Goal: Go to known website: Access a specific website the user already knows

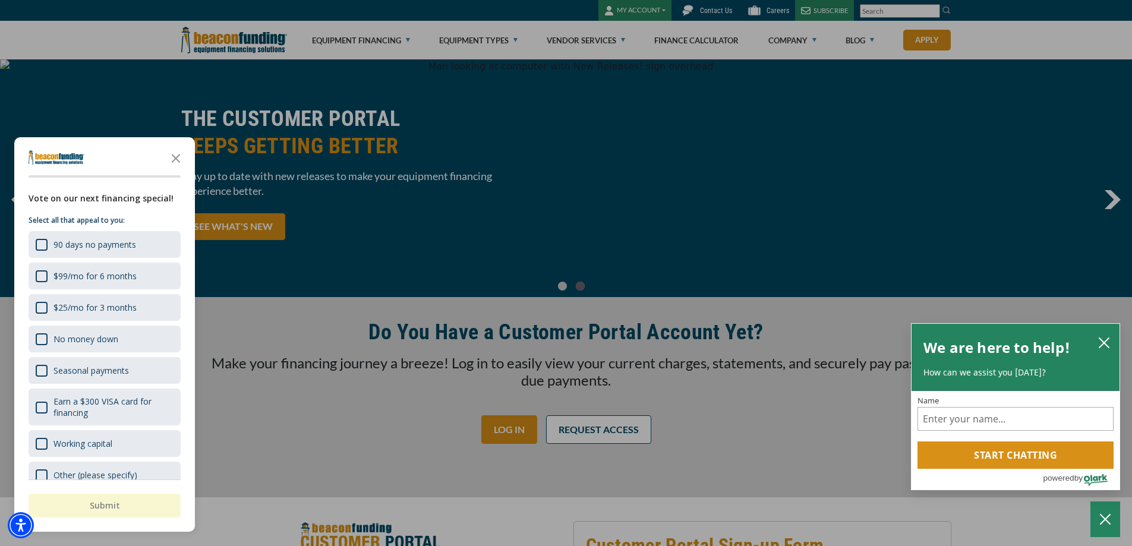
click at [149, 29] on div "button" at bounding box center [566, 273] width 1132 height 546
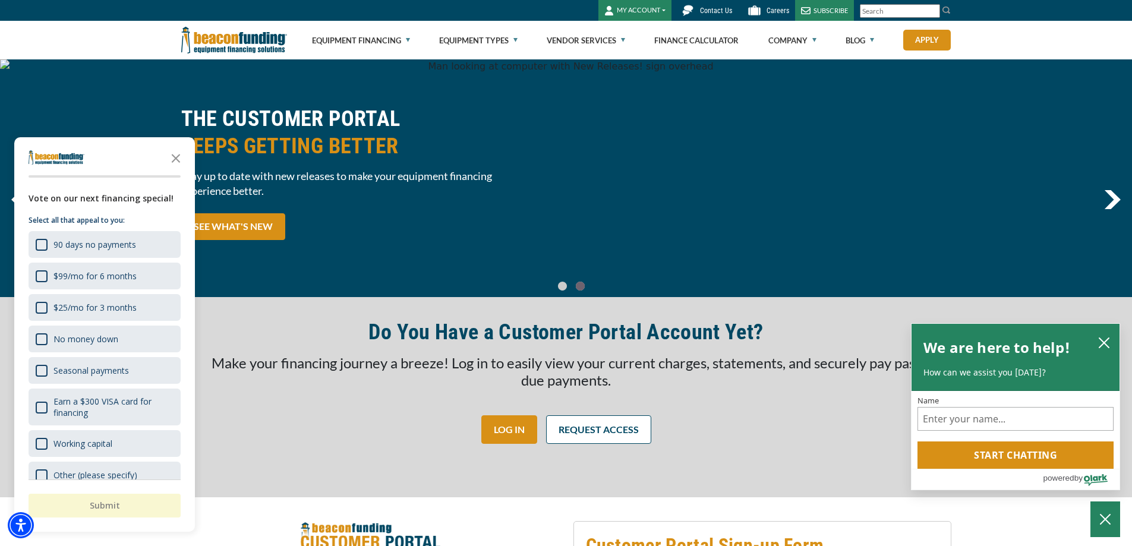
click at [654, 4] on button "MY ACCOUNT" at bounding box center [635, 10] width 73 height 21
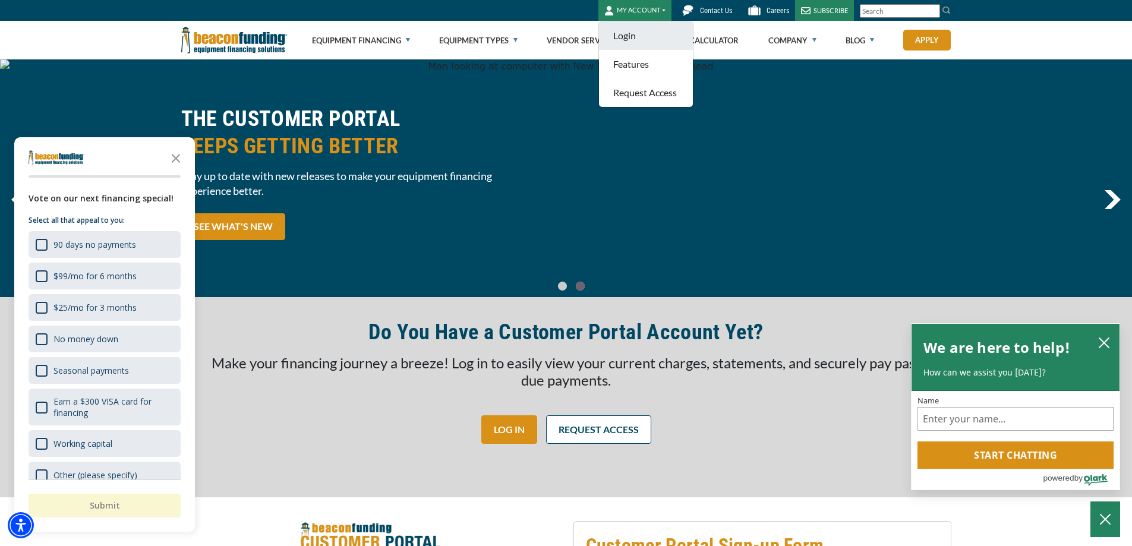
click at [629, 39] on link "Login" at bounding box center [646, 35] width 94 height 29
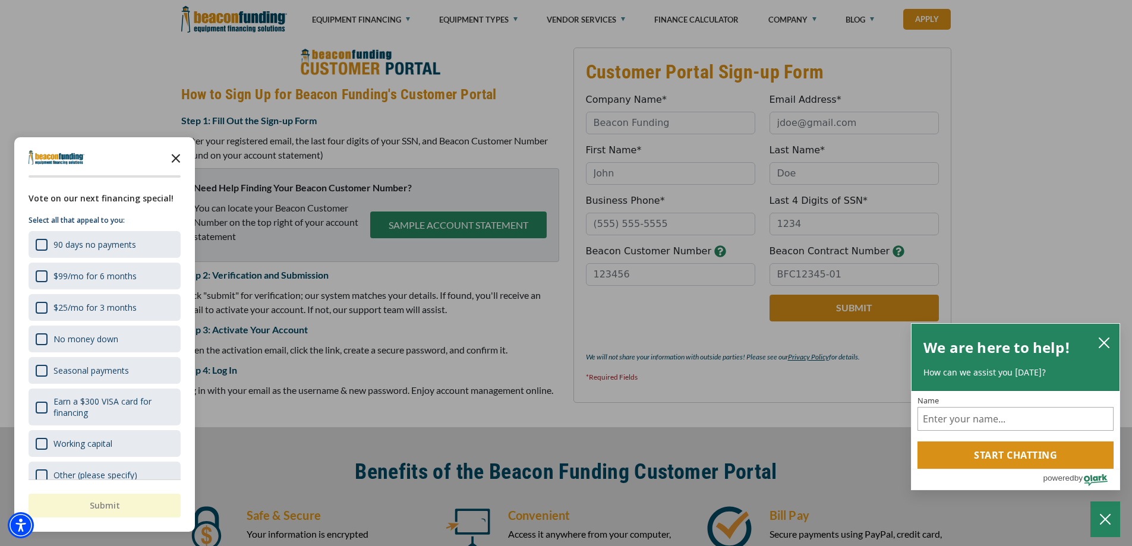
click at [175, 154] on icon "Close the survey" at bounding box center [176, 158] width 24 height 24
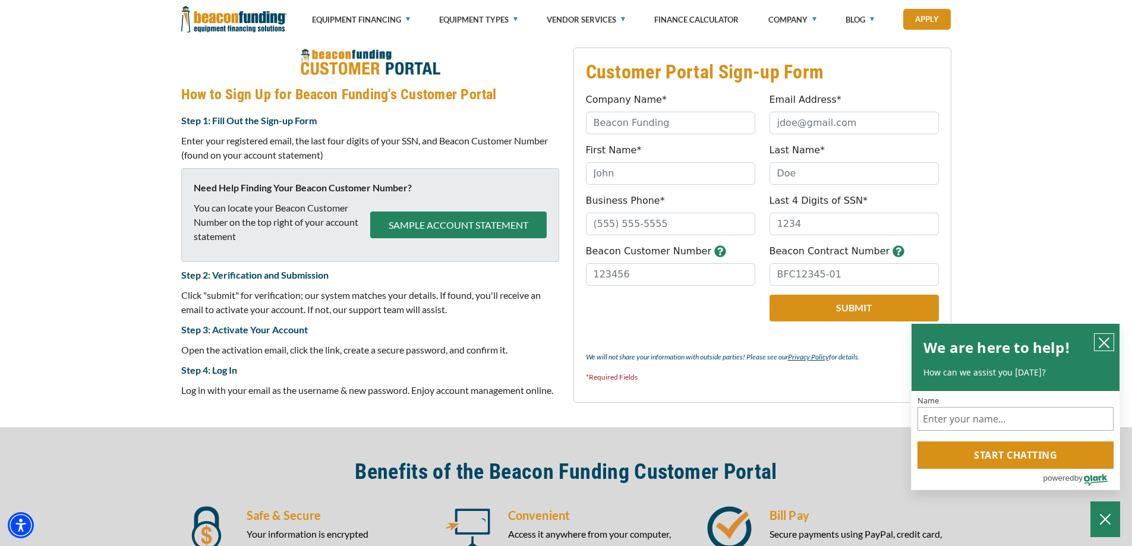
click at [1101, 345] on icon "close chatbox" at bounding box center [1105, 343] width 10 height 10
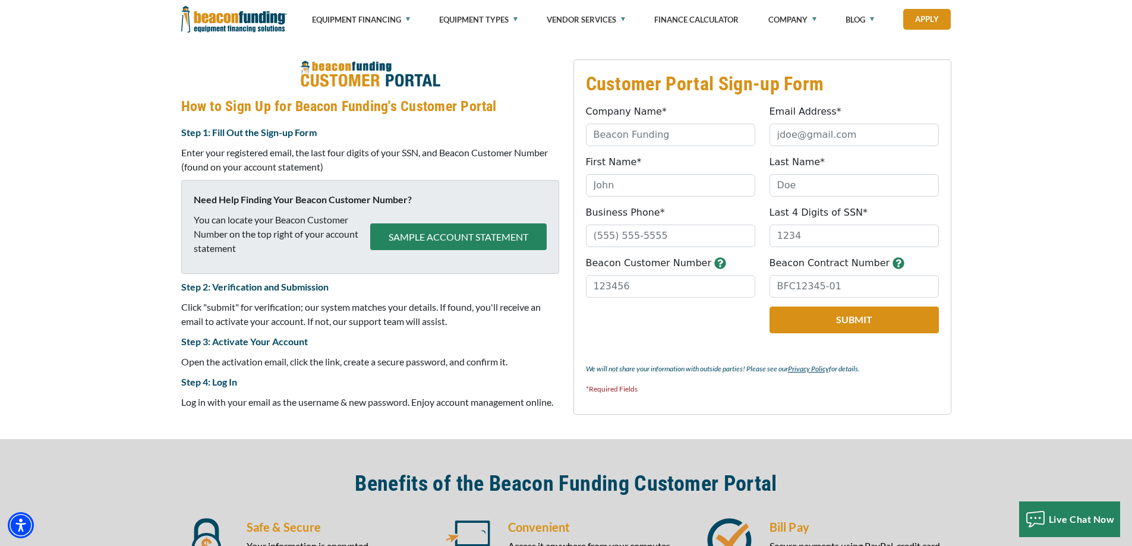
scroll to position [474, 0]
